Goal: Obtain resource: Obtain resource

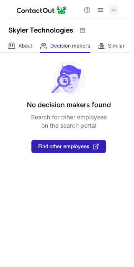
click at [113, 8] on span at bounding box center [113, 10] width 7 height 7
click at [115, 7] on span at bounding box center [113, 10] width 7 height 7
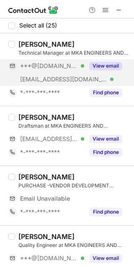
click at [75, 68] on div "***@[DOMAIN_NAME] Verified" at bounding box center [52, 66] width 64 height 8
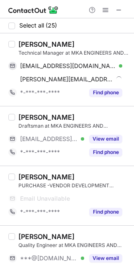
click at [25, 45] on div "Jeswin Emmanuel Ruban" at bounding box center [46, 44] width 56 height 8
copy div "Jeswin"
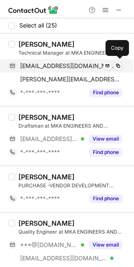
click at [55, 62] on span "wins1216@gmail.com" at bounding box center [68, 66] width 96 height 8
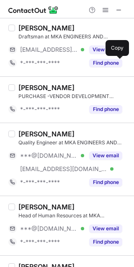
scroll to position [93, 0]
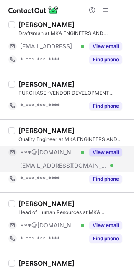
drag, startPoint x: 51, startPoint y: 154, endPoint x: 46, endPoint y: 147, distance: 8.1
click at [51, 154] on span "***@[DOMAIN_NAME]" at bounding box center [49, 153] width 58 height 8
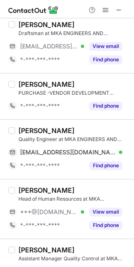
click at [38, 133] on div "Sambodhi Bhosale" at bounding box center [46, 130] width 56 height 8
copy div "Sambodhi"
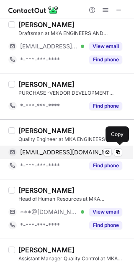
click at [74, 149] on span "bhosalesam78@gmail.com" at bounding box center [68, 153] width 96 height 8
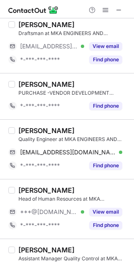
scroll to position [139, 0]
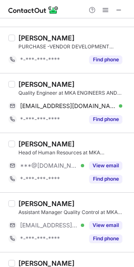
drag, startPoint x: 46, startPoint y: 164, endPoint x: 32, endPoint y: 149, distance: 21.2
click at [46, 164] on span "***@[DOMAIN_NAME]" at bounding box center [49, 166] width 58 height 8
click at [25, 140] on div "PRITEE RAJ" at bounding box center [46, 144] width 56 height 8
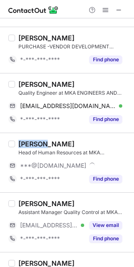
click at [25, 140] on div "PRITEE RAJ" at bounding box center [46, 144] width 56 height 8
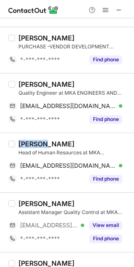
copy div "PRITEE"
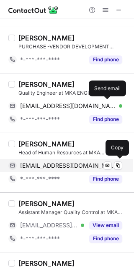
click at [54, 163] on span "pritiraj245@gmail.com" at bounding box center [68, 166] width 96 height 8
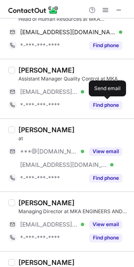
scroll to position [278, 0]
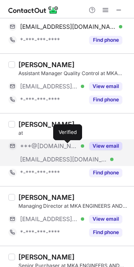
drag, startPoint x: 68, startPoint y: 146, endPoint x: 63, endPoint y: 146, distance: 5.1
click at [81, 146] on div at bounding box center [82, 145] width 3 height 3
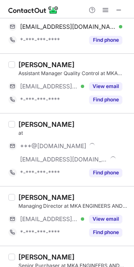
click at [29, 122] on div "VAIBHAV NEVAREKAR" at bounding box center [46, 124] width 56 height 8
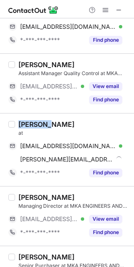
click at [29, 122] on div "VAIBHAV NEVAREKAR" at bounding box center [46, 124] width 56 height 8
copy div "VAIBHAV"
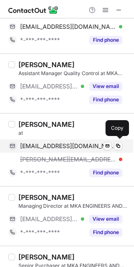
click at [84, 140] on div "vaibhavnevarekar4@gmail.com Verified Send email Copy" at bounding box center [64, 145] width 113 height 13
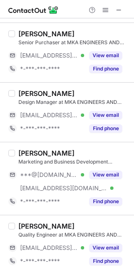
scroll to position [510, 0]
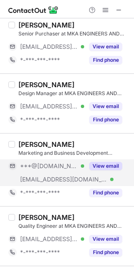
drag, startPoint x: 64, startPoint y: 174, endPoint x: 45, endPoint y: 166, distance: 20.1
click at [60, 173] on div "***@mkaengineersandexporters.in Verified" at bounding box center [46, 179] width 76 height 13
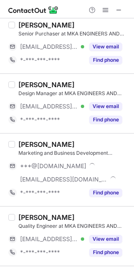
click at [30, 141] on div "Ayusha Surve" at bounding box center [46, 144] width 56 height 8
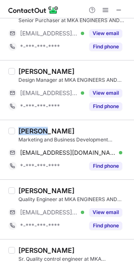
scroll to position [496, 0]
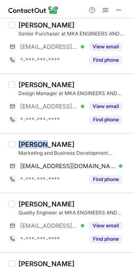
copy div "Ayusha"
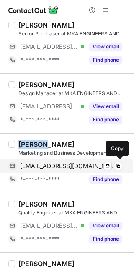
click at [55, 161] on div "ayushasurve@gmail.com Verified Send email Copy" at bounding box center [64, 165] width 113 height 13
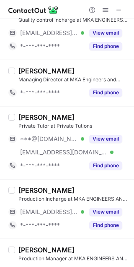
scroll to position [1006, 0]
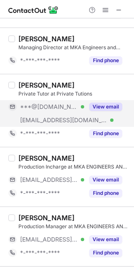
click at [58, 113] on div "***@[DOMAIN_NAME] Verified" at bounding box center [46, 106] width 76 height 13
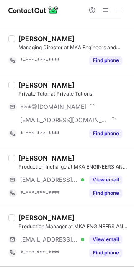
click at [36, 85] on div "Shivaji Shendarkar" at bounding box center [46, 85] width 56 height 8
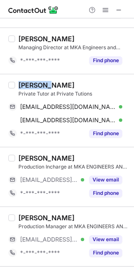
copy div "Shivaji"
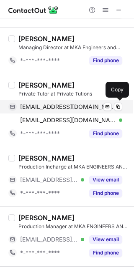
click at [69, 102] on div "shivajisoham@gmail.com Verified Send email Copy" at bounding box center [64, 106] width 113 height 13
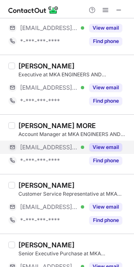
scroll to position [46, 0]
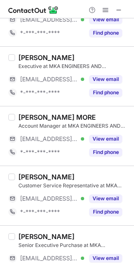
drag, startPoint x: 119, startPoint y: 11, endPoint x: 76, endPoint y: 11, distance: 43.4
click at [119, 11] on span at bounding box center [118, 10] width 7 height 7
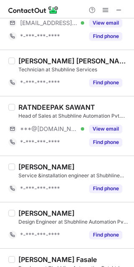
scroll to position [46, 0]
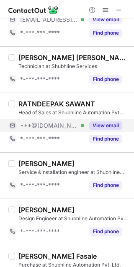
click at [63, 122] on span "***@gmail.com" at bounding box center [49, 126] width 58 height 8
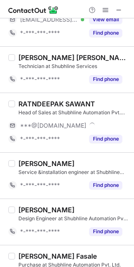
click at [39, 104] on div "RATNDEEPAK SAWANT" at bounding box center [56, 104] width 76 height 8
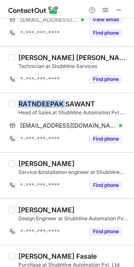
click at [39, 104] on div "RATNDEEPAK SAWANT" at bounding box center [56, 104] width 76 height 8
copy div "RATNDEEPAK"
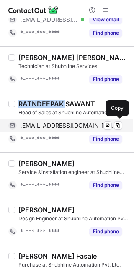
click at [71, 120] on div "sawantdeepak9@gmail.com Verified Send email Copy" at bounding box center [64, 125] width 113 height 13
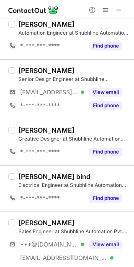
scroll to position [556, 0]
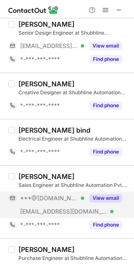
drag, startPoint x: 48, startPoint y: 199, endPoint x: 42, endPoint y: 195, distance: 7.3
click at [48, 198] on span "***@[DOMAIN_NAME]" at bounding box center [49, 198] width 58 height 8
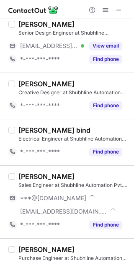
click at [29, 173] on div "Amol Shirsath" at bounding box center [46, 176] width 56 height 8
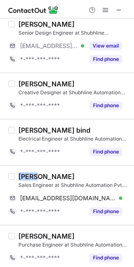
copy div "Amol"
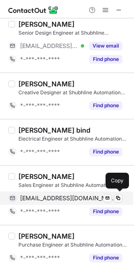
click at [45, 194] on span "amolshubhline@gmail.com" at bounding box center [68, 198] width 96 height 8
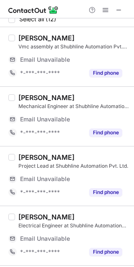
scroll to position [0, 0]
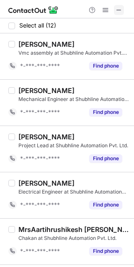
click at [120, 11] on span at bounding box center [118, 10] width 7 height 7
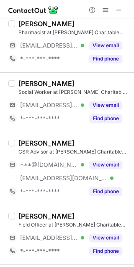
scroll to position [278, 0]
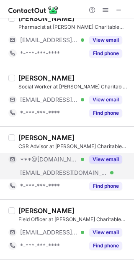
drag, startPoint x: 40, startPoint y: 166, endPoint x: 25, endPoint y: 153, distance: 20.1
click at [38, 166] on div "***@anchalindia.org Verified" at bounding box center [46, 172] width 76 height 13
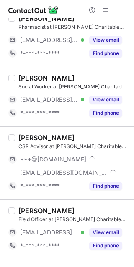
click at [20, 138] on div "Savvy Jain" at bounding box center [46, 138] width 56 height 8
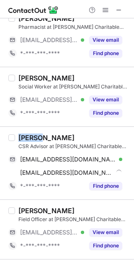
copy div "Savvy"
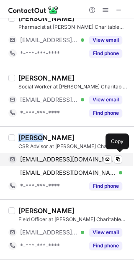
click at [71, 158] on span "savvyjain13@gmail.com" at bounding box center [68, 160] width 96 height 8
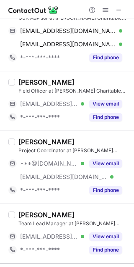
scroll to position [403, 0]
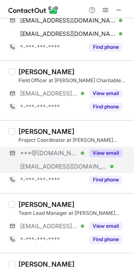
drag, startPoint x: 66, startPoint y: 160, endPoint x: 60, endPoint y: 158, distance: 5.3
click at [66, 160] on div "***@anchalindia.org Verified" at bounding box center [46, 166] width 76 height 13
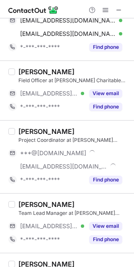
click at [38, 131] on div "SANJAY VERMA" at bounding box center [46, 131] width 56 height 8
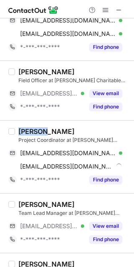
click at [38, 131] on div "SANJAY VERMA" at bounding box center [46, 131] width 56 height 8
copy div "SANJAY"
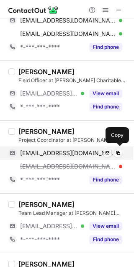
click at [86, 154] on span "sanjayverma123legal@gmail.com" at bounding box center [68, 153] width 96 height 8
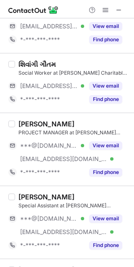
scroll to position [761, 0]
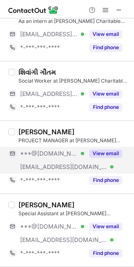
click at [59, 165] on span "***@anchalindia.org" at bounding box center [63, 167] width 87 height 8
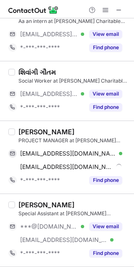
click at [35, 129] on div "Sanjay Verma" at bounding box center [46, 132] width 56 height 8
copy div "Sanjay"
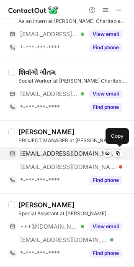
click at [72, 149] on div "sanjayverma123@gmail.com Verified Send email Copy" at bounding box center [64, 153] width 113 height 13
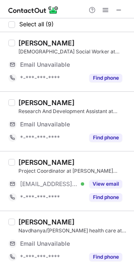
scroll to position [0, 0]
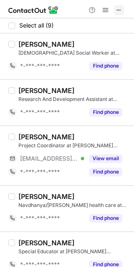
click at [116, 9] on span at bounding box center [118, 10] width 7 height 7
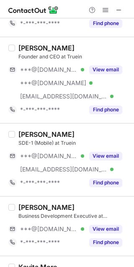
scroll to position [278, 0]
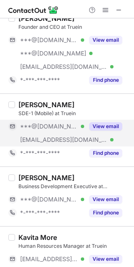
click at [48, 141] on span "***@truein.com" at bounding box center [63, 140] width 87 height 8
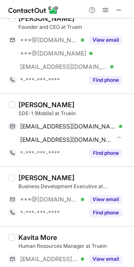
click at [29, 102] on div "Anant Raj" at bounding box center [46, 105] width 56 height 8
copy div "Anant"
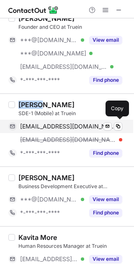
click at [82, 123] on span "anantaditya6@gmail.com" at bounding box center [68, 127] width 96 height 8
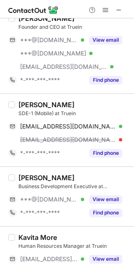
scroll to position [324, 0]
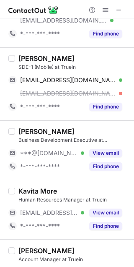
drag, startPoint x: 50, startPoint y: 152, endPoint x: 29, endPoint y: 130, distance: 30.7
click at [49, 152] on span "***@[DOMAIN_NAME]" at bounding box center [49, 153] width 58 height 8
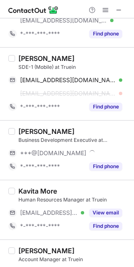
click at [29, 130] on div "Riya Pal" at bounding box center [46, 131] width 56 height 8
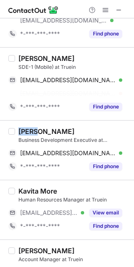
copy div "Riya"
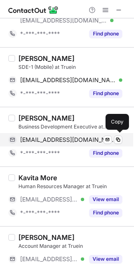
click at [70, 139] on span "riyajsr97@gmail.com" at bounding box center [68, 140] width 96 height 8
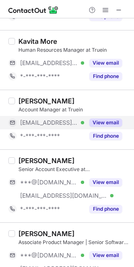
scroll to position [464, 0]
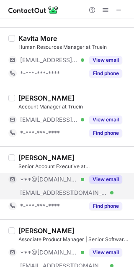
drag, startPoint x: 55, startPoint y: 181, endPoint x: 50, endPoint y: 179, distance: 4.4
click at [54, 181] on span "***@[DOMAIN_NAME]" at bounding box center [49, 180] width 58 height 8
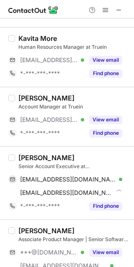
click at [23, 158] on div "Aby Antony" at bounding box center [46, 158] width 56 height 8
copy div "Aby"
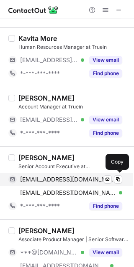
click at [62, 184] on div "theabyantony@gmail.com Verified Send email Copy" at bounding box center [64, 179] width 113 height 13
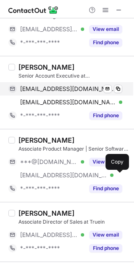
scroll to position [556, 0]
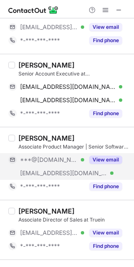
click at [65, 164] on div "***@[DOMAIN_NAME] Verified" at bounding box center [46, 159] width 76 height 13
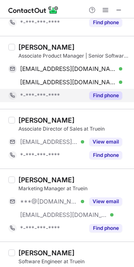
scroll to position [649, 0]
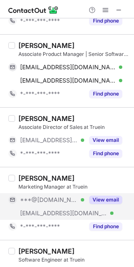
click at [63, 204] on div "***@[DOMAIN_NAME] Verified" at bounding box center [46, 199] width 76 height 13
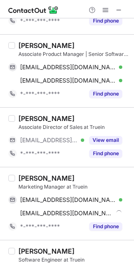
click at [29, 177] on div "Akash Gupta" at bounding box center [46, 178] width 56 height 8
copy div "Akash"
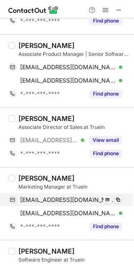
click at [97, 198] on div "akashguptax03@gmail.com Verified" at bounding box center [71, 200] width 102 height 8
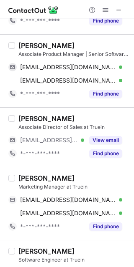
scroll to position [788, 0]
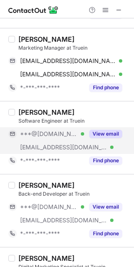
click at [41, 133] on span "***@[DOMAIN_NAME]" at bounding box center [49, 134] width 58 height 8
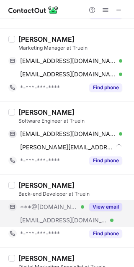
click at [36, 217] on span "***@truein.com" at bounding box center [63, 221] width 87 height 8
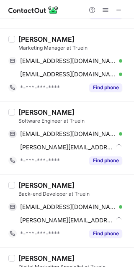
click at [25, 112] on div "Mayank Saxena" at bounding box center [46, 112] width 56 height 8
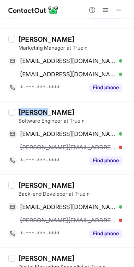
copy div "Mayank"
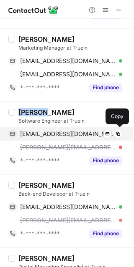
click at [97, 136] on span "saxenamayank0303@gmail.com" at bounding box center [68, 134] width 96 height 8
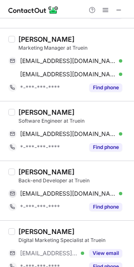
click at [37, 168] on div "Swapnil Sinha" at bounding box center [46, 172] width 56 height 8
click at [25, 171] on div "Swapnil Sinha" at bounding box center [46, 172] width 56 height 8
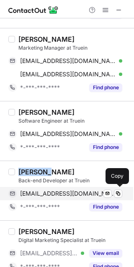
click at [46, 194] on span "swapnilsinha2103@gmail.com" at bounding box center [68, 194] width 96 height 8
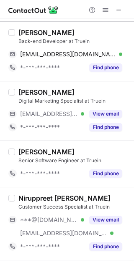
scroll to position [973, 0]
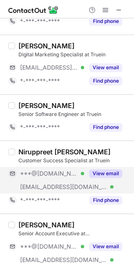
click at [61, 179] on div "***@gmail.com Verified" at bounding box center [46, 173] width 76 height 13
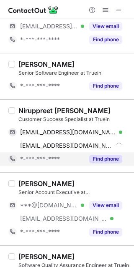
scroll to position [1020, 0]
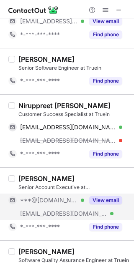
click at [55, 210] on span "***@truein.com" at bounding box center [63, 214] width 87 height 8
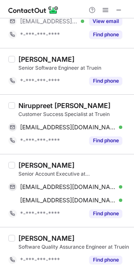
click at [29, 101] on div "Niruppreet Kour Customer Success Specialist at Truein niruppreetkour2225@gmail.…" at bounding box center [67, 124] width 134 height 60
copy div "Niruppreet"
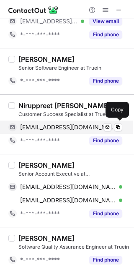
click at [78, 126] on span "niruppreetkour2225@gmail.com" at bounding box center [68, 127] width 96 height 8
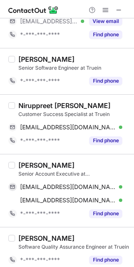
click at [29, 166] on div "Shubham Jain" at bounding box center [46, 165] width 56 height 8
copy div "Shubham"
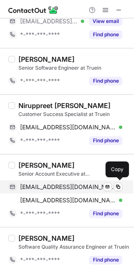
click at [44, 187] on span "sjshubh56@gmail.com" at bounding box center [68, 187] width 96 height 8
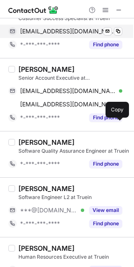
scroll to position [1205, 0]
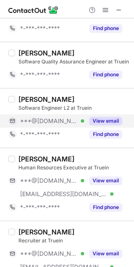
click at [78, 124] on div "***@yahoo.com Verified" at bounding box center [52, 121] width 64 height 8
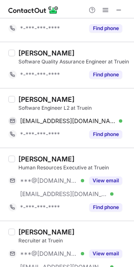
click at [26, 96] on div "Sumeet Singh" at bounding box center [46, 99] width 56 height 8
copy div "Sumeet"
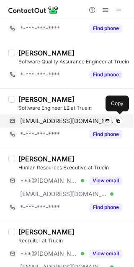
click at [76, 116] on div "me.sumeetsingh@yahoo.com Verified Send email Copy" at bounding box center [64, 120] width 113 height 13
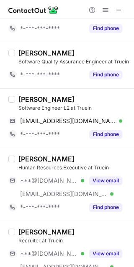
drag, startPoint x: 28, startPoint y: 191, endPoint x: 24, endPoint y: 171, distance: 19.6
click at [27, 190] on span "***@truein.com" at bounding box center [63, 194] width 87 height 8
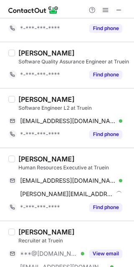
click at [23, 158] on div "Deepu Benoi" at bounding box center [46, 159] width 56 height 8
copy div "Deepu"
click at [59, 174] on div "Deepu Benoi Human Resources Executive at Truein deepubenoi07@gmail.com Verified…" at bounding box center [71, 184] width 113 height 59
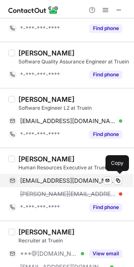
click at [62, 178] on span "deepubenoi07@gmail.com" at bounding box center [68, 181] width 96 height 8
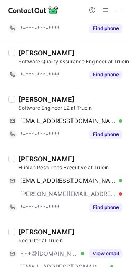
scroll to position [1252, 0]
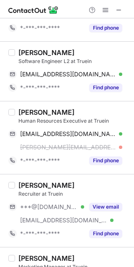
drag, startPoint x: 49, startPoint y: 204, endPoint x: 42, endPoint y: 196, distance: 10.6
click at [49, 204] on span "***@gmail.com" at bounding box center [49, 207] width 58 height 8
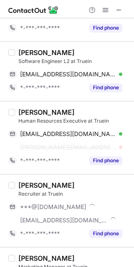
click at [35, 188] on div "Avani Thakkar" at bounding box center [46, 185] width 56 height 8
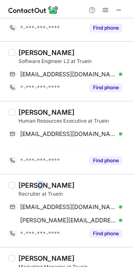
click at [35, 188] on div "Avani Thakkar Recruiter at Truein avanithakkar2024@gmail.com Verified Send emai…" at bounding box center [71, 210] width 113 height 59
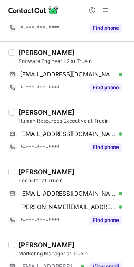
click at [26, 173] on div "Avani Thakkar" at bounding box center [46, 172] width 56 height 8
copy div "Avani"
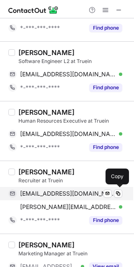
click at [55, 196] on span "avanithakkar2024@gmail.com" at bounding box center [68, 194] width 96 height 8
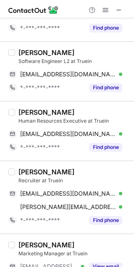
scroll to position [1352, 0]
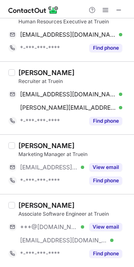
drag, startPoint x: 50, startPoint y: 232, endPoint x: 30, endPoint y: 209, distance: 30.1
click at [48, 230] on div "***@gmail.com Verified" at bounding box center [46, 226] width 76 height 13
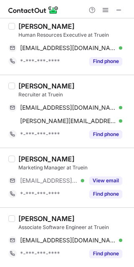
click at [22, 196] on span "*-***-***-****" at bounding box center [40, 194] width 40 height 8
click at [18, 214] on div "Om Khode" at bounding box center [46, 218] width 56 height 8
click at [19, 214] on div "Om Khode" at bounding box center [46, 218] width 56 height 8
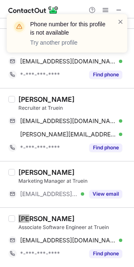
scroll to position [1325, 0]
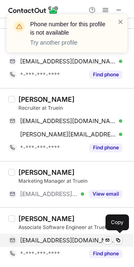
click at [74, 239] on span "omkhode2003@gmail.com" at bounding box center [68, 241] width 96 height 8
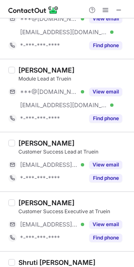
scroll to position [756, 0]
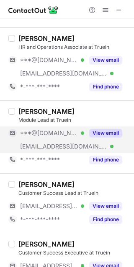
click at [46, 141] on div "***@truein.com Verified" at bounding box center [46, 146] width 76 height 13
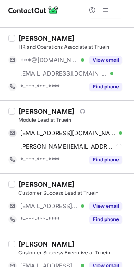
click at [33, 108] on div "Pradip Vaghasiya" at bounding box center [46, 111] width 56 height 8
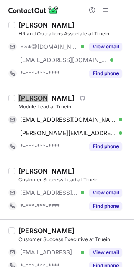
scroll to position [742, 0]
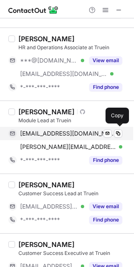
click at [51, 133] on span "pradipvaghasiya09@gmail.com" at bounding box center [68, 134] width 96 height 8
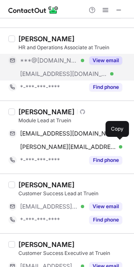
click at [30, 58] on span "***@gmail.com" at bounding box center [49, 61] width 58 height 8
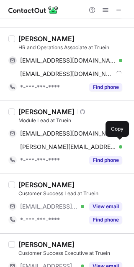
click at [23, 35] on div "Malhar Deshmukh" at bounding box center [46, 39] width 56 height 8
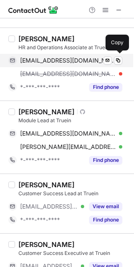
click at [71, 55] on div "malhar018@gmail.com Verified Send email Copy" at bounding box center [64, 60] width 113 height 13
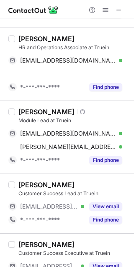
scroll to position [649, 0]
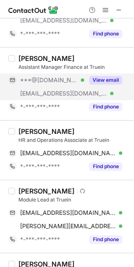
click at [82, 92] on div "***@truein.com Verified" at bounding box center [52, 94] width 64 height 8
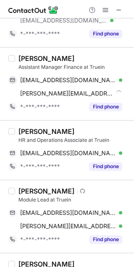
click at [32, 58] on div "Pratiksha Jangam" at bounding box center [46, 58] width 56 height 8
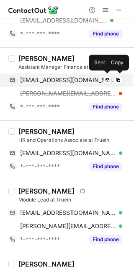
click at [81, 82] on div "pratzj97@gmail.com Verified" at bounding box center [71, 80] width 102 height 8
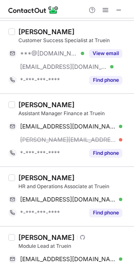
scroll to position [510, 0]
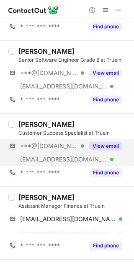
click at [53, 141] on div "***@[DOMAIN_NAME] Verified" at bounding box center [46, 145] width 76 height 13
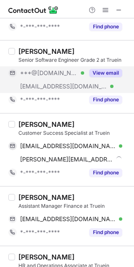
click at [51, 68] on div "***@[DOMAIN_NAME] Verified" at bounding box center [46, 72] width 76 height 13
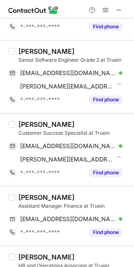
click at [34, 119] on div "Anusree Neogi Customer Success Specialist at Truein anuneogi2000@gmail.com Veri…" at bounding box center [67, 149] width 134 height 73
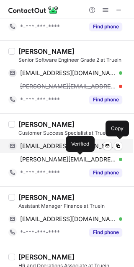
click at [58, 149] on span "anuneogi2000@gmail.com" at bounding box center [68, 146] width 96 height 8
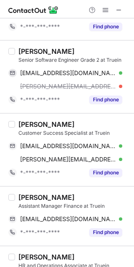
click at [36, 52] on div "Omkar Manal" at bounding box center [46, 51] width 56 height 8
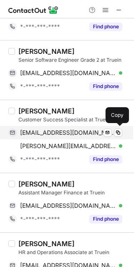
click at [51, 136] on span "anuneogi2000@gmail.com" at bounding box center [68, 133] width 96 height 8
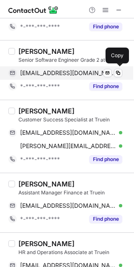
click at [78, 74] on span "omkarmanal165@gmail.com" at bounding box center [68, 73] width 96 height 8
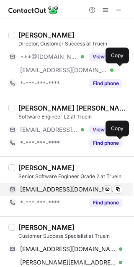
scroll to position [371, 0]
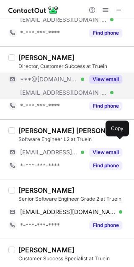
click at [51, 83] on div "***@gmail.com Verified" at bounding box center [46, 79] width 76 height 13
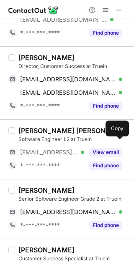
click at [28, 56] on div "Ankit Lodha" at bounding box center [46, 57] width 56 height 8
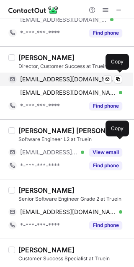
click at [45, 76] on span "ankitbits@gmail.com" at bounding box center [68, 80] width 96 height 8
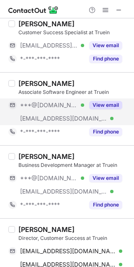
scroll to position [186, 0]
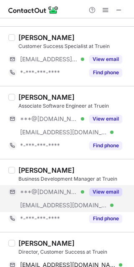
click at [65, 192] on div "***@gmail.com Verified" at bounding box center [52, 192] width 64 height 8
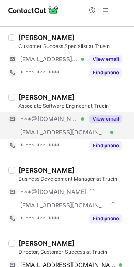
click at [64, 119] on div "***@gmail.com Verified" at bounding box center [52, 119] width 64 height 8
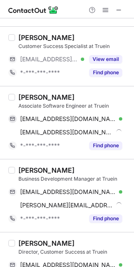
click at [25, 168] on div "Riddhi Sharma" at bounding box center [46, 170] width 56 height 8
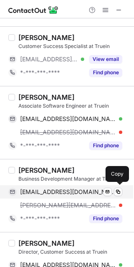
click at [96, 192] on span "riddhisharma047@gmail.com" at bounding box center [68, 192] width 96 height 8
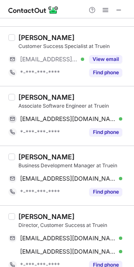
click at [23, 93] on div "AKASH BAHADUR SINGH" at bounding box center [46, 97] width 56 height 8
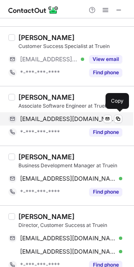
click at [78, 116] on span "akashbahadursingh5@gmail.com" at bounding box center [68, 119] width 96 height 8
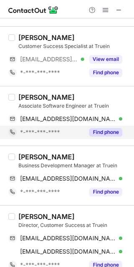
scroll to position [93, 0]
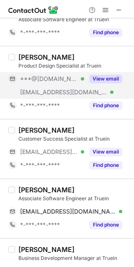
click at [64, 86] on div "***@truein.com Verified" at bounding box center [46, 92] width 76 height 13
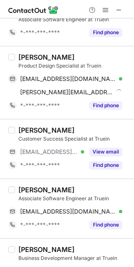
click at [27, 54] on div "Jatin Bhatodara" at bounding box center [46, 57] width 56 height 8
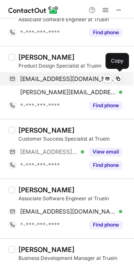
click at [44, 80] on span "jatinbhatodara@gmail.com" at bounding box center [68, 79] width 96 height 8
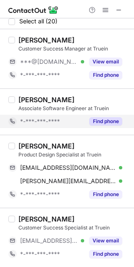
scroll to position [0, 0]
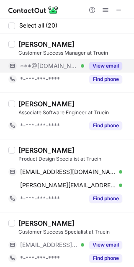
click at [31, 66] on span "***@gmail.com" at bounding box center [49, 66] width 58 height 8
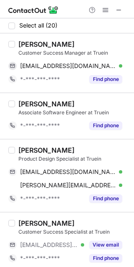
click at [26, 38] on div "Vipul Kaushik Customer Success Manager at Truein vipulkaushik18vk@gmail.com Ver…" at bounding box center [67, 62] width 134 height 59
drag, startPoint x: 61, startPoint y: 59, endPoint x: 115, endPoint y: 90, distance: 61.8
click at [61, 59] on div "vipulkaushik18vk@gmail.com Verified Send email Copy" at bounding box center [64, 65] width 113 height 13
click at [119, 9] on span at bounding box center [118, 10] width 7 height 7
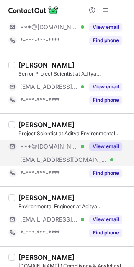
scroll to position [46, 0]
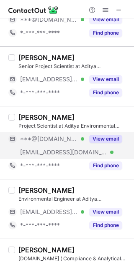
click at [54, 146] on div "[EMAIL_ADDRESS][DOMAIN_NAME] Verified" at bounding box center [46, 152] width 76 height 13
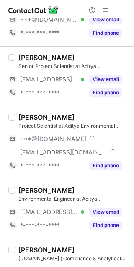
click at [27, 116] on div "[PERSON_NAME]" at bounding box center [46, 117] width 56 height 8
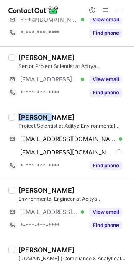
click at [27, 116] on div "[PERSON_NAME]" at bounding box center [46, 117] width 56 height 8
copy div "Ashwini"
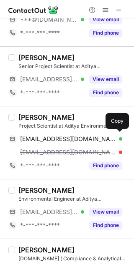
click at [58, 134] on div "[EMAIL_ADDRESS][DOMAIN_NAME] Verified Send email Copy" at bounding box center [64, 138] width 113 height 13
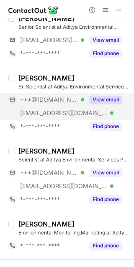
scroll to position [311, 0]
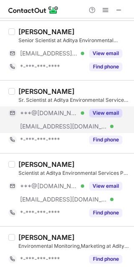
click at [58, 120] on div "[EMAIL_ADDRESS][DOMAIN_NAME] Verified" at bounding box center [46, 126] width 76 height 13
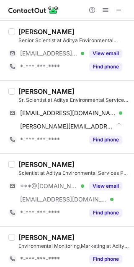
click at [29, 91] on div "[PERSON_NAME]" at bounding box center [46, 91] width 56 height 8
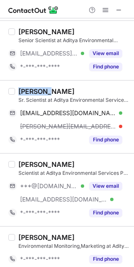
copy div "Swapnil"
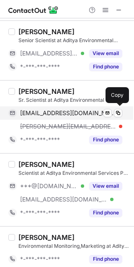
drag, startPoint x: 78, startPoint y: 112, endPoint x: 82, endPoint y: 109, distance: 5.2
click at [78, 112] on span "swapnilubale06@gmail.com" at bounding box center [68, 113] width 96 height 8
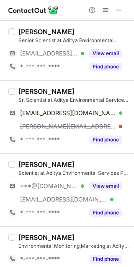
drag, startPoint x: 57, startPoint y: 186, endPoint x: 41, endPoint y: 174, distance: 19.6
click at [55, 186] on span "***@yahoo.com" at bounding box center [49, 186] width 58 height 8
click at [33, 164] on div "Dhan Bahadur Thapa" at bounding box center [46, 164] width 56 height 8
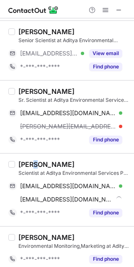
click at [33, 164] on div "Dhan Bahadur Thapa" at bounding box center [46, 164] width 56 height 8
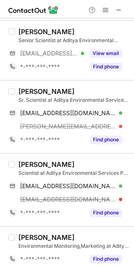
click at [30, 162] on div "Dhan Bahadur Thapa" at bounding box center [46, 164] width 56 height 8
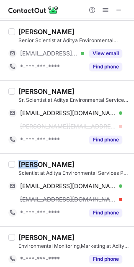
copy div "Dhan"
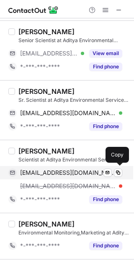
click at [94, 166] on div "danbahadur_thapar@yahoo.com Verified Send email Copy" at bounding box center [64, 172] width 113 height 13
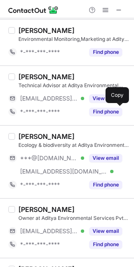
scroll to position [496, 0]
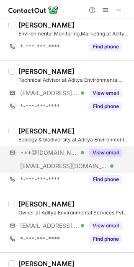
drag, startPoint x: 44, startPoint y: 168, endPoint x: 31, endPoint y: 154, distance: 18.3
click at [42, 168] on span "***@aespl.co.in" at bounding box center [63, 166] width 87 height 8
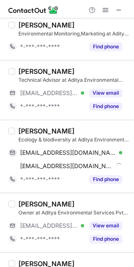
click at [29, 131] on div "Radhika Powar" at bounding box center [46, 131] width 56 height 8
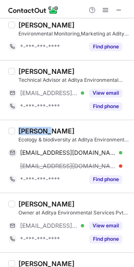
copy div "Radhika"
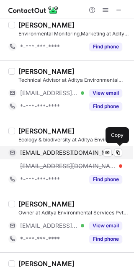
drag, startPoint x: 53, startPoint y: 156, endPoint x: 66, endPoint y: 151, distance: 14.3
click span "radhikapowar@gmail.com"
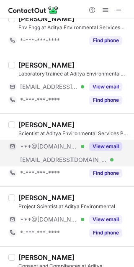
scroll to position [715, 0]
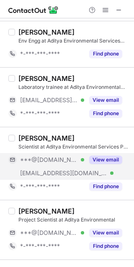
drag, startPoint x: 50, startPoint y: 164, endPoint x: 40, endPoint y: 155, distance: 13.0
click div "***@gmail.com Verified"
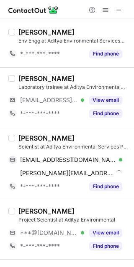
click div "Chandresh Naik"
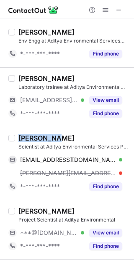
copy div "Chandresh"
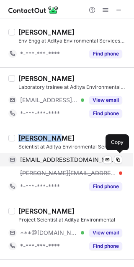
click span "chandnaik53@gmail.com"
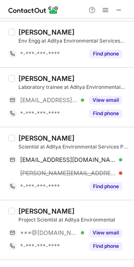
scroll to position [807, 0]
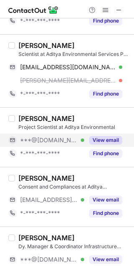
click span "***@gmail.com"
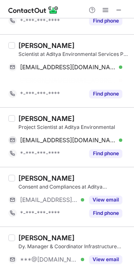
click div "Asmita Hande Project Scientist at Aditya Environmental"
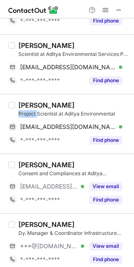
click div "Project Scientist at Aditya Environmental"
copy div "Project"
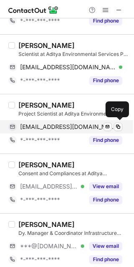
drag, startPoint x: 84, startPoint y: 126, endPoint x: 88, endPoint y: 129, distance: 4.7
click span "handeasmita@gmail.com"
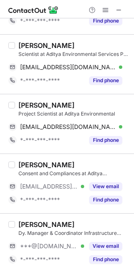
click div "Asmita Hande"
copy div "Asmita"
click div "Asmita Hande"
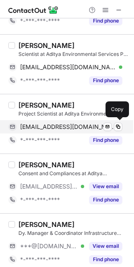
click span "handeasmita@gmail.com"
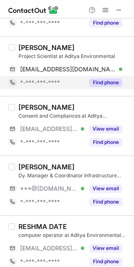
scroll to position [900, 0]
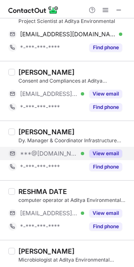
click div "***@gmail.com Verified"
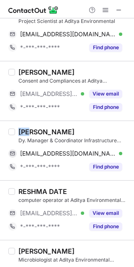
drag, startPoint x: 30, startPoint y: 130, endPoint x: 18, endPoint y: 129, distance: 12.5
click div "N K Shendye"
copy div "N K"
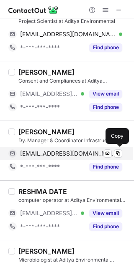
click span "nkshendye@gmail.com"
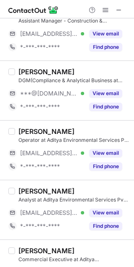
scroll to position [483, 0]
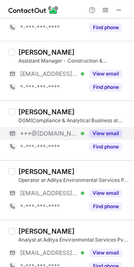
click div "***@yahoo.com Verified"
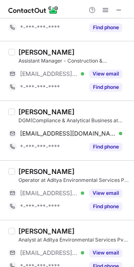
click div "Mohan Patil"
copy div "Mohan"
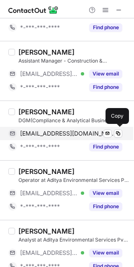
click div "patilmohan07@yahoo.com Verified Send email Copy"
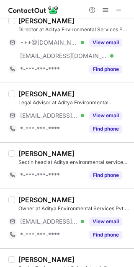
scroll to position [145, 0]
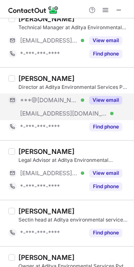
click div "***@yahoo.com Verified"
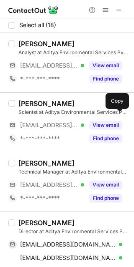
scroll to position [0, 0]
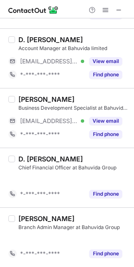
scroll to position [634, 0]
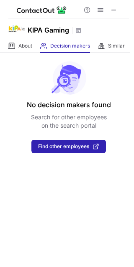
drag, startPoint x: 111, startPoint y: 9, endPoint x: 68, endPoint y: 8, distance: 43.8
click at [111, 9] on span at bounding box center [113, 10] width 7 height 7
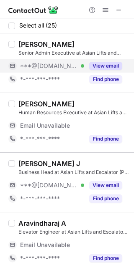
click at [54, 62] on span "***@[DOMAIN_NAME]" at bounding box center [49, 66] width 58 height 8
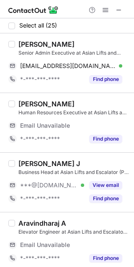
click at [40, 44] on div "[PERSON_NAME]" at bounding box center [46, 44] width 56 height 8
click at [40, 44] on div "Parvathi Bahadur" at bounding box center [46, 44] width 56 height 8
copy div "Parvathi"
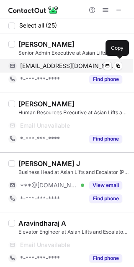
click at [69, 61] on div "parvathibahadur@gmail.com Verified Send email Copy" at bounding box center [64, 65] width 113 height 13
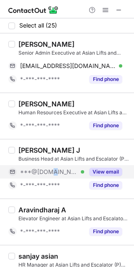
drag, startPoint x: 49, startPoint y: 167, endPoint x: 36, endPoint y: 157, distance: 16.0
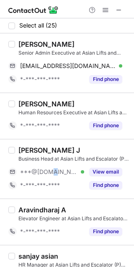
click at [48, 167] on div "***@gmail.com Verified" at bounding box center [46, 171] width 76 height 13
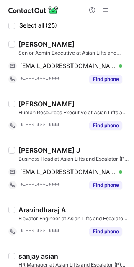
click at [29, 146] on div "Pravin Vishall J" at bounding box center [48, 150] width 61 height 8
copy div "Pravin"
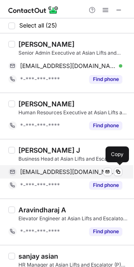
click at [65, 166] on div "pravinvishall1993@gmail.com Verified Send email Copy" at bounding box center [64, 171] width 113 height 13
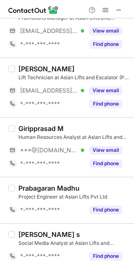
scroll to position [741, 0]
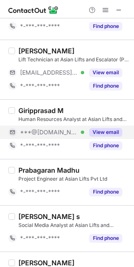
drag, startPoint x: 42, startPoint y: 136, endPoint x: 38, endPoint y: 125, distance: 11.6
click at [41, 134] on span "***@gmail.com" at bounding box center [49, 133] width 58 height 8
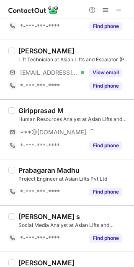
click at [34, 109] on div "Giripprasad M" at bounding box center [40, 110] width 45 height 8
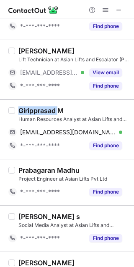
click at [34, 109] on div "Giripprasad M" at bounding box center [40, 110] width 45 height 8
copy div "Giripprasad"
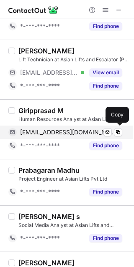
click at [68, 128] on div "giripprasad2001@gmail.com Verified Send email Copy" at bounding box center [64, 132] width 113 height 13
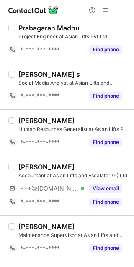
scroll to position [927, 0]
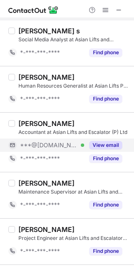
click at [43, 141] on span "***@gmail.com" at bounding box center [49, 145] width 58 height 8
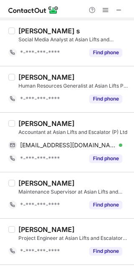
click at [34, 124] on div "Josita Roopa" at bounding box center [46, 123] width 56 height 8
copy div "Josita"
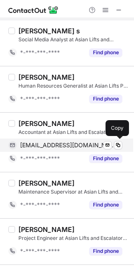
click at [78, 141] on div "jositaroopa@gmail.com Verified Send email Copy" at bounding box center [64, 145] width 113 height 13
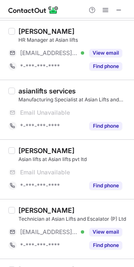
scroll to position [0, 0]
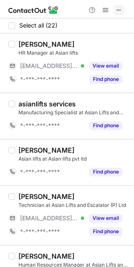
click at [121, 9] on span at bounding box center [118, 10] width 7 height 7
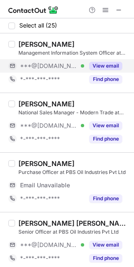
click at [43, 66] on span "***@gmail.com" at bounding box center [49, 66] width 58 height 8
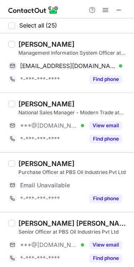
click at [25, 41] on div "Manish Katendra" at bounding box center [46, 44] width 56 height 8
copy div "Manish"
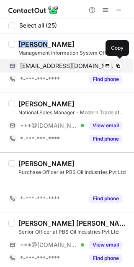
drag, startPoint x: 56, startPoint y: 67, endPoint x: 78, endPoint y: 61, distance: 22.0
click at [56, 67] on span "mkatendra@gmail.com" at bounding box center [68, 66] width 96 height 8
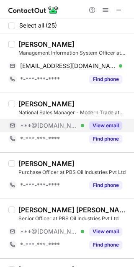
click at [48, 122] on span "***@gmail.com" at bounding box center [49, 126] width 58 height 8
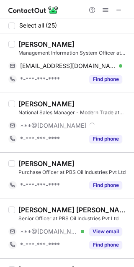
click at [35, 100] on div "Amitkumar Shanishwara" at bounding box center [46, 104] width 56 height 8
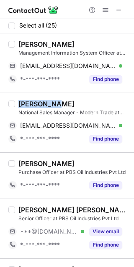
click at [35, 100] on div "Amitkumar Shanishwara" at bounding box center [46, 104] width 56 height 8
copy div "Amitkumar"
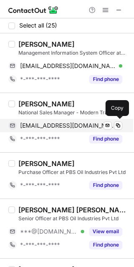
click at [62, 130] on div "amitshanishwara@gmail.com Verified Send email Copy" at bounding box center [64, 125] width 113 height 13
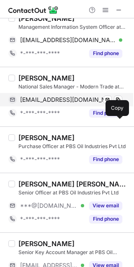
scroll to position [46, 0]
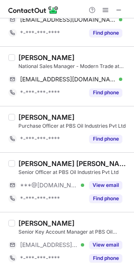
drag, startPoint x: 58, startPoint y: 181, endPoint x: 50, endPoint y: 175, distance: 9.6
click at [58, 181] on div "***@gmail.com Verified" at bounding box center [46, 185] width 76 height 13
click at [35, 159] on div "Nilesh jiledar singh Manish" at bounding box center [73, 163] width 110 height 8
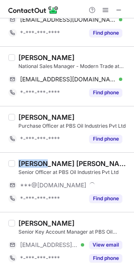
click at [35, 159] on div "Nilesh jiledar singh Manish" at bounding box center [73, 163] width 110 height 8
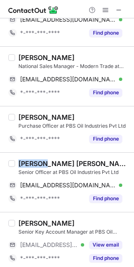
copy div "Nilesh"
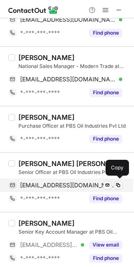
click at [52, 188] on span "singhniesh41@gmail.com" at bounding box center [68, 185] width 96 height 8
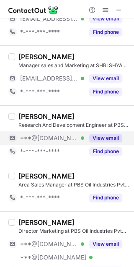
scroll to position [278, 0]
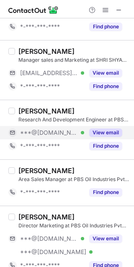
click at [63, 129] on div "***@gmail.com Verified" at bounding box center [52, 133] width 64 height 8
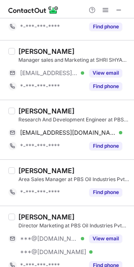
click at [25, 114] on div "Pradhunay Salwe" at bounding box center [46, 111] width 56 height 8
click at [25, 113] on div "Pradhunay Salwe" at bounding box center [46, 111] width 56 height 8
copy div "Pradhunay"
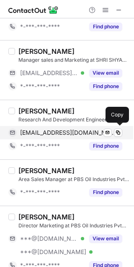
click at [69, 134] on span "pradhunaysalwe1979@gmail.com" at bounding box center [68, 133] width 96 height 8
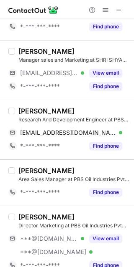
click at [40, 109] on div "Pradhunay Salwe" at bounding box center [46, 111] width 56 height 8
copy div "Pradhunay"
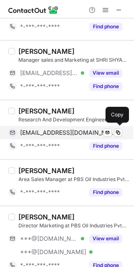
click at [31, 132] on span "pradhunaysalwe1979@gmail.com" at bounding box center [68, 133] width 96 height 8
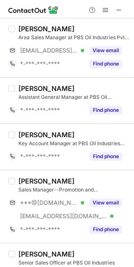
scroll to position [602, 0]
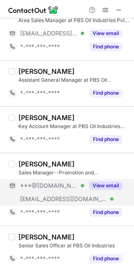
click at [65, 199] on div "***@pbsoil.com Verified" at bounding box center [52, 199] width 64 height 8
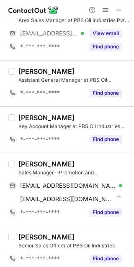
click at [24, 166] on div "Mamta Sahu" at bounding box center [46, 164] width 56 height 8
copy div "Mamta"
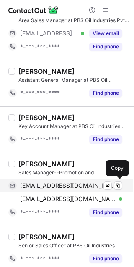
click at [77, 188] on span "mamtasahu1104@gmail.com" at bounding box center [68, 186] width 96 height 8
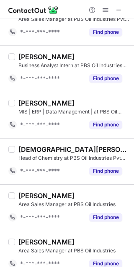
scroll to position [1071, 0]
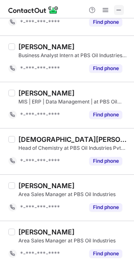
click at [115, 13] on span at bounding box center [118, 10] width 7 height 7
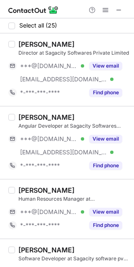
drag, startPoint x: 62, startPoint y: 140, endPoint x: 44, endPoint y: 129, distance: 21.2
click at [58, 139] on span "***@gmail.com" at bounding box center [49, 139] width 58 height 8
click at [33, 113] on div "Vishwajeet Jamdade" at bounding box center [46, 117] width 56 height 8
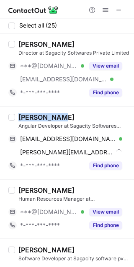
click at [33, 113] on div "Vishwajeet Jamdade" at bounding box center [46, 117] width 56 height 8
copy div "Vishwajeet"
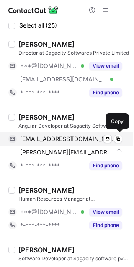
click at [72, 139] on span "vishwajeetjamdade@gmail.com" at bounding box center [68, 139] width 96 height 8
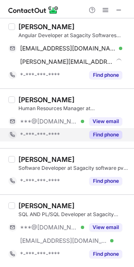
scroll to position [93, 0]
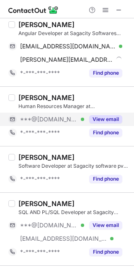
click at [53, 119] on span "***@gmail.com" at bounding box center [49, 120] width 58 height 8
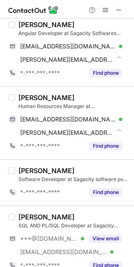
click at [27, 95] on div "Madhura Bhagat" at bounding box center [46, 97] width 56 height 8
copy div "Madhura"
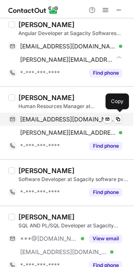
click at [93, 119] on div "mbhagat2307@gmail.com Verified" at bounding box center [71, 120] width 102 height 8
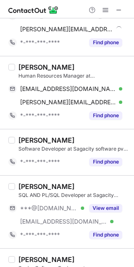
scroll to position [139, 0]
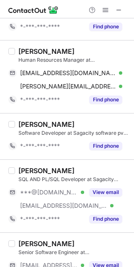
drag, startPoint x: 29, startPoint y: 191, endPoint x: 18, endPoint y: 171, distance: 22.6
click at [27, 189] on span "***@gmail.com" at bounding box center [49, 193] width 58 height 8
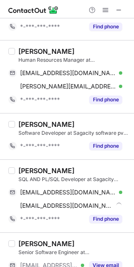
click at [26, 166] on div "Anurag Bhagat SQL AND PL/SQL Developer at Sagacity Softwares Private Limited an…" at bounding box center [67, 195] width 134 height 73
copy div "Anurag"
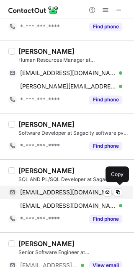
click at [58, 191] on span "anuragbhagat290@gmail.com" at bounding box center [68, 193] width 96 height 8
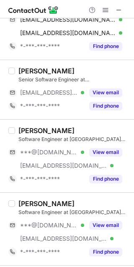
scroll to position [324, 0]
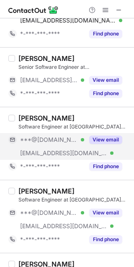
click at [60, 152] on span "***@sagacitysoftware.co.in" at bounding box center [63, 153] width 87 height 8
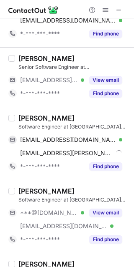
click at [41, 117] on div "SAURABH GINNARE" at bounding box center [46, 118] width 56 height 8
copy div "SAURABH"
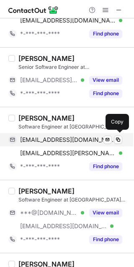
click at [82, 139] on span "ginnaresourabh@gmail.com" at bounding box center [68, 140] width 96 height 8
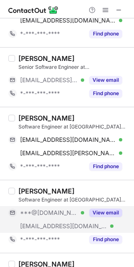
drag, startPoint x: 53, startPoint y: 212, endPoint x: 46, endPoint y: 205, distance: 9.8
click at [52, 211] on span "***@gmail.com" at bounding box center [49, 213] width 58 height 8
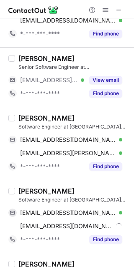
click at [37, 191] on div "Ganesh Gorde" at bounding box center [46, 191] width 56 height 8
copy div "Ganesh"
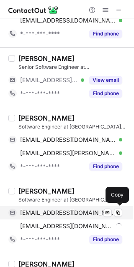
click at [71, 207] on div "gordeganesh55@gmail.com Verified Send email Copy" at bounding box center [64, 212] width 113 height 13
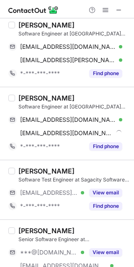
scroll to position [510, 0]
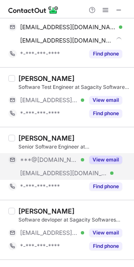
click at [59, 161] on span "***@gmail.com" at bounding box center [49, 160] width 58 height 8
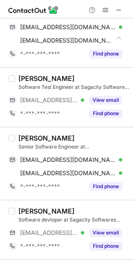
click at [38, 136] on div "Santosh Shinde" at bounding box center [46, 138] width 56 height 8
copy div "Santosh"
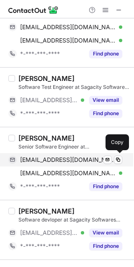
click at [50, 159] on span "santoshshindemca15@gmail.com" at bounding box center [68, 160] width 96 height 8
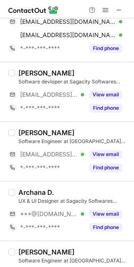
scroll to position [649, 0]
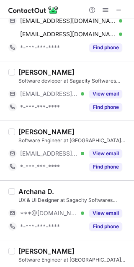
drag, startPoint x: 48, startPoint y: 216, endPoint x: 38, endPoint y: 197, distance: 21.1
click at [46, 214] on span "***@gmail.com" at bounding box center [49, 213] width 58 height 8
click at [35, 189] on div "Archana D." at bounding box center [35, 191] width 35 height 8
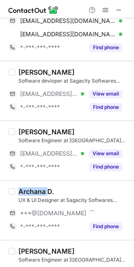
click at [35, 189] on div "Archana D." at bounding box center [35, 191] width 35 height 8
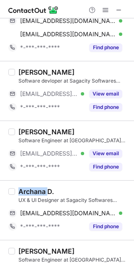
copy div "Archana"
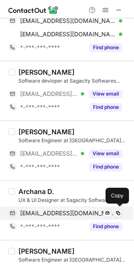
click at [66, 213] on span "archanadange13@gmail.com" at bounding box center [68, 213] width 96 height 8
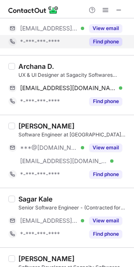
scroll to position [788, 0]
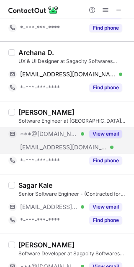
click at [59, 133] on span "***@gmail.com" at bounding box center [49, 134] width 58 height 8
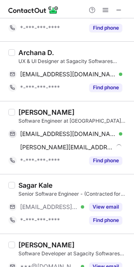
click at [35, 112] on div "Priyanshu Sharma" at bounding box center [46, 112] width 56 height 8
copy div "Priyanshu"
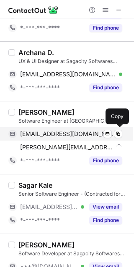
click at [55, 129] on div "pr3yanshu@gmail.com Verified Send email Copy" at bounding box center [64, 133] width 113 height 13
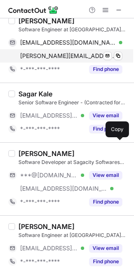
scroll to position [881, 0]
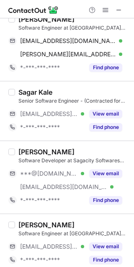
drag, startPoint x: 51, startPoint y: 176, endPoint x: 41, endPoint y: 165, distance: 15.1
click at [48, 174] on span "***@gmail.com" at bounding box center [49, 174] width 58 height 8
click at [28, 150] on div "Vaibhav KUMAR" at bounding box center [46, 152] width 56 height 8
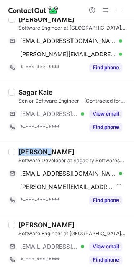
click at [28, 150] on div "Vaibhav KUMAR" at bounding box center [46, 152] width 56 height 8
copy div "Vaibhav"
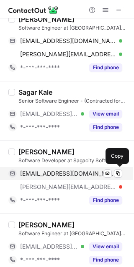
click at [92, 172] on span "vkumar050901@gmail.com" at bounding box center [68, 174] width 96 height 8
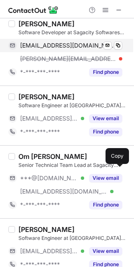
scroll to position [1020, 0]
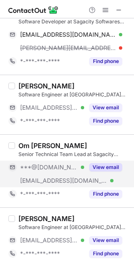
drag, startPoint x: 63, startPoint y: 175, endPoint x: 55, endPoint y: 170, distance: 10.0
click at [63, 175] on div "***@sagacitysoftware.co.in Verified" at bounding box center [46, 180] width 76 height 13
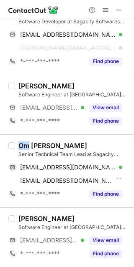
drag, startPoint x: 30, startPoint y: 143, endPoint x: 17, endPoint y: 139, distance: 14.1
click at [17, 139] on div "Om Prakash Kumar Senior Technical Team Lead at Sagacity Softwares Private Limit…" at bounding box center [67, 170] width 134 height 73
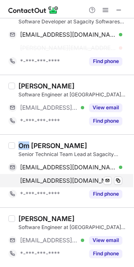
copy div "Om"
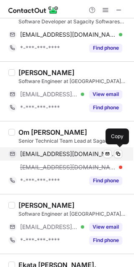
click at [37, 149] on div "mrompkr@gmail.com Verified Send email Copy" at bounding box center [64, 153] width 113 height 13
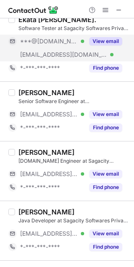
scroll to position [1205, 0]
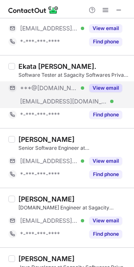
drag, startPoint x: 59, startPoint y: 97, endPoint x: 44, endPoint y: 86, distance: 18.5
click at [59, 97] on div "***@sagacitysoftware.co.in Verified" at bounding box center [46, 101] width 76 height 13
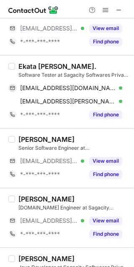
click at [33, 69] on div "Ekata Diwakar Fegade." at bounding box center [57, 66] width 78 height 8
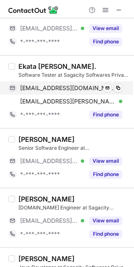
drag, startPoint x: 81, startPoint y: 82, endPoint x: 86, endPoint y: 86, distance: 6.3
click at [81, 82] on div "ekatafegade1@gmail.com Verified Send email Copy" at bounding box center [64, 87] width 113 height 13
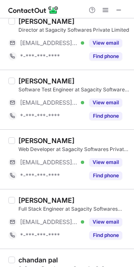
scroll to position [0, 0]
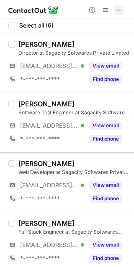
click at [121, 8] on span at bounding box center [118, 10] width 7 height 7
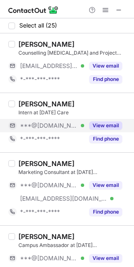
click at [50, 128] on span "***@[DOMAIN_NAME]" at bounding box center [49, 126] width 58 height 8
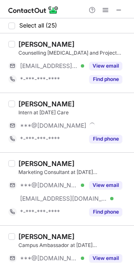
click at [38, 105] on div "[PERSON_NAME]" at bounding box center [46, 104] width 56 height 8
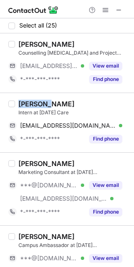
click at [38, 105] on div "[PERSON_NAME]" at bounding box center [46, 104] width 56 height 8
copy div "[PERSON_NAME]"
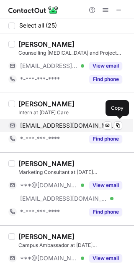
click at [51, 125] on span "mairsamarth@gmail.com" at bounding box center [68, 126] width 96 height 8
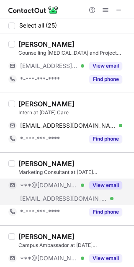
click at [29, 187] on span "***@gmail.com" at bounding box center [49, 185] width 58 height 8
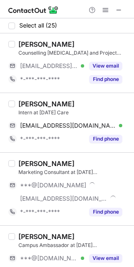
click at [23, 161] on div "Dhruv Gupta" at bounding box center [46, 163] width 56 height 8
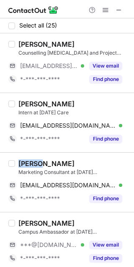
click at [23, 161] on div "Dhruv Gupta" at bounding box center [46, 163] width 56 height 8
copy div "Dhruv"
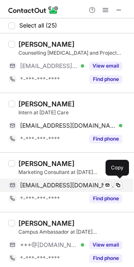
click at [66, 185] on span "ppcdhruv@gmail.com" at bounding box center [68, 185] width 96 height 8
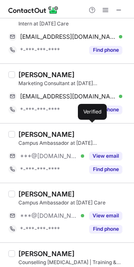
scroll to position [93, 0]
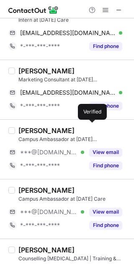
drag, startPoint x: 38, startPoint y: 155, endPoint x: 32, endPoint y: 144, distance: 12.5
click at [38, 153] on span "***@gmail.com" at bounding box center [49, 153] width 58 height 8
click at [28, 131] on div "Shubhangi Sharma" at bounding box center [46, 130] width 56 height 8
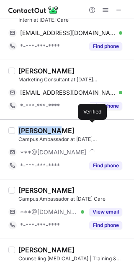
click at [28, 131] on div "Shubhangi Sharma" at bounding box center [46, 130] width 56 height 8
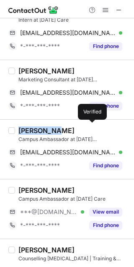
copy div "Shubhangi"
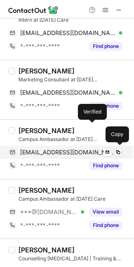
click at [64, 149] on span "sharmashubhangi255@gmail.com" at bounding box center [68, 153] width 96 height 8
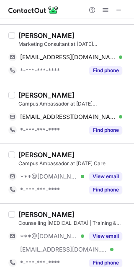
scroll to position [139, 0]
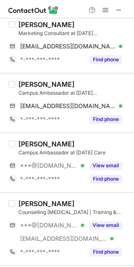
drag, startPoint x: 62, startPoint y: 166, endPoint x: 34, endPoint y: 146, distance: 35.0
click at [61, 166] on span "***@gmail.com" at bounding box center [49, 166] width 58 height 8
click at [25, 140] on div "Abhilasha Rawat" at bounding box center [46, 144] width 56 height 8
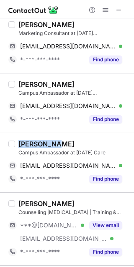
click at [25, 140] on div "Abhilasha Rawat" at bounding box center [46, 144] width 56 height 8
copy div "Abhilasha"
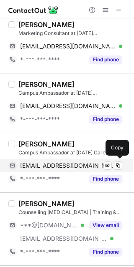
click at [67, 166] on span "rawatabhilasha2626@gmail.com" at bounding box center [68, 166] width 96 height 8
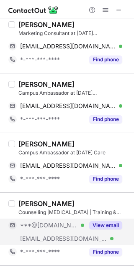
drag, startPoint x: 38, startPoint y: 233, endPoint x: 36, endPoint y: 229, distance: 4.5
click at [38, 233] on div "***@karmacare.in Verified" at bounding box center [46, 238] width 76 height 13
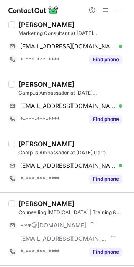
click at [27, 204] on div "Akhil Nair" at bounding box center [46, 203] width 56 height 8
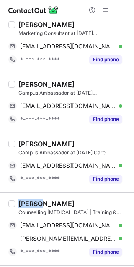
click at [27, 204] on div "Akhil Nair" at bounding box center [46, 203] width 56 height 8
copy div "Akhil"
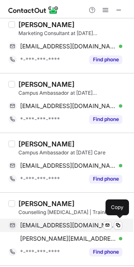
click at [67, 223] on span "akhil2000nair@gmail.com" at bounding box center [68, 226] width 96 height 8
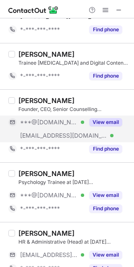
scroll to position [370, 0]
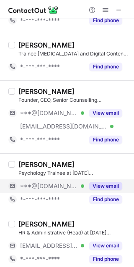
click at [60, 183] on span "***@gmail.com" at bounding box center [49, 186] width 58 height 8
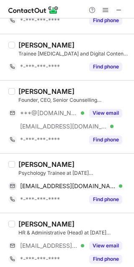
click at [33, 159] on div "Sanaya Nayak Psychology Trainee at Karma Center for Counselling & Wellbeing san…" at bounding box center [67, 183] width 134 height 60
copy div "Sanaya"
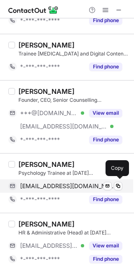
click at [80, 180] on div "sana2013jain@gmail.com Verified Send email Copy" at bounding box center [64, 185] width 113 height 13
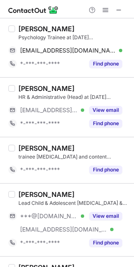
scroll to position [510, 0]
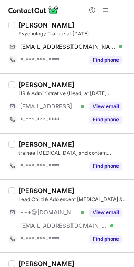
drag, startPoint x: 65, startPoint y: 213, endPoint x: 50, endPoint y: 204, distance: 17.6
click at [65, 213] on div "***@gmail.com Verified" at bounding box center [52, 213] width 64 height 8
click at [29, 190] on div "Himani Bector" at bounding box center [46, 190] width 56 height 8
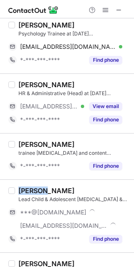
click at [29, 190] on div "Himani Bector" at bounding box center [46, 190] width 56 height 8
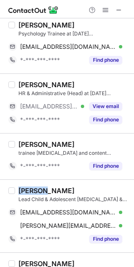
copy div "Himani"
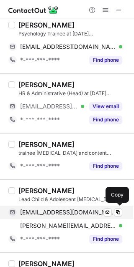
click at [46, 217] on div "himanipsy@gmail.com Verified Send email Copy" at bounding box center [64, 212] width 113 height 13
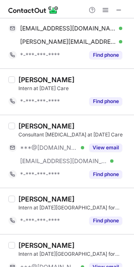
scroll to position [695, 0]
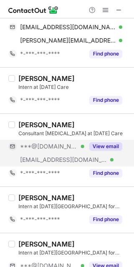
click at [40, 154] on div "***@karmacare.in Verified" at bounding box center [46, 159] width 76 height 13
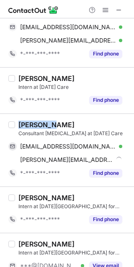
drag, startPoint x: 49, startPoint y: 126, endPoint x: 19, endPoint y: 119, distance: 30.8
click at [19, 119] on div "Dr Prerna Maheshwari Consultant Psychiatrist at Karma Care pmaheshwari95@gmail.…" at bounding box center [67, 149] width 134 height 73
copy div "Dr Prerna"
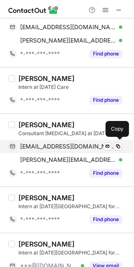
click at [60, 145] on span "pmaheshwari95@gmail.com" at bounding box center [68, 147] width 96 height 8
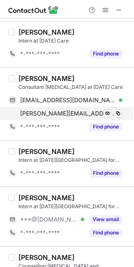
scroll to position [834, 0]
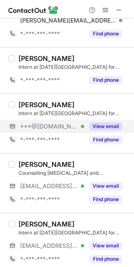
click at [70, 128] on div "***@gmail.com Verified" at bounding box center [52, 127] width 64 height 8
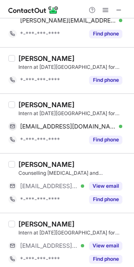
click at [34, 104] on div "Surabhi Yadav" at bounding box center [46, 105] width 56 height 8
copy div "Surabhi"
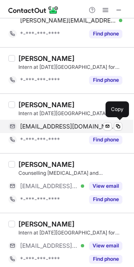
click at [53, 127] on span "surabhiy49@gmail.com" at bounding box center [68, 127] width 96 height 8
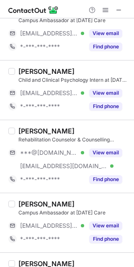
scroll to position [1159, 0]
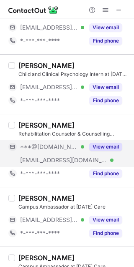
click at [71, 157] on div "***@karmacare.in Verified" at bounding box center [52, 160] width 64 height 8
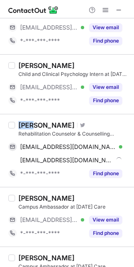
drag, startPoint x: 32, startPoint y: 124, endPoint x: 17, endPoint y: 122, distance: 15.2
click at [17, 122] on div "Abin Mathew Visit Twitter profile Rehabilitation Counselor & Counselling Psycho…" at bounding box center [71, 150] width 113 height 59
copy div "Abin"
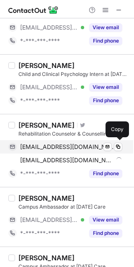
drag, startPoint x: 63, startPoint y: 147, endPoint x: 71, endPoint y: 152, distance: 9.3
click at [63, 147] on span "matabin97@gmail.com" at bounding box center [68, 147] width 96 height 8
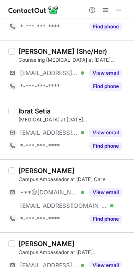
scroll to position [469, 0]
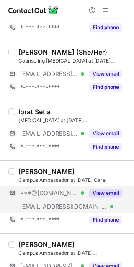
click at [69, 199] on div "***@gmail.com Verified" at bounding box center [46, 192] width 76 height 13
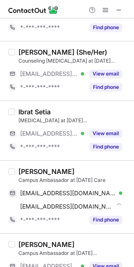
click at [23, 166] on div "Deepak Mishra Campus Ambassador at Karma Care myselfdeepak152@gmail.com Verifie…" at bounding box center [67, 196] width 134 height 73
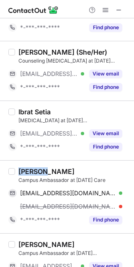
click at [23, 166] on div "Deepak Mishra Campus Ambassador at Karma Care myselfdeepak152@gmail.com Verifie…" at bounding box center [67, 196] width 134 height 73
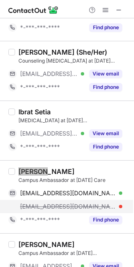
scroll to position [456, 0]
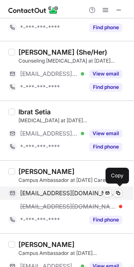
click at [59, 191] on span "myselfdeepak152@gmail.com" at bounding box center [68, 193] width 96 height 8
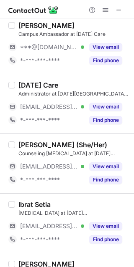
scroll to position [317, 0]
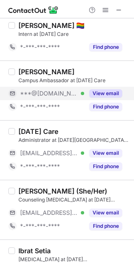
click at [48, 89] on div "***@gmail.com Verified" at bounding box center [46, 93] width 76 height 13
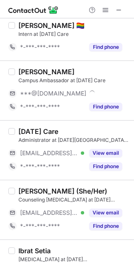
click at [32, 75] on div "Sehajjot Singh" at bounding box center [46, 72] width 56 height 8
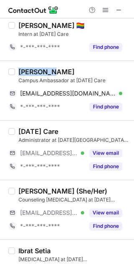
click at [32, 75] on div "Sehajjot Singh" at bounding box center [46, 72] width 56 height 8
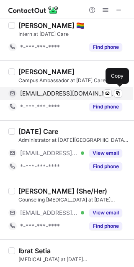
drag, startPoint x: 81, startPoint y: 95, endPoint x: 93, endPoint y: 99, distance: 11.9
click at [81, 95] on span "sehajjotsingh205@gmail.com" at bounding box center [68, 94] width 96 height 8
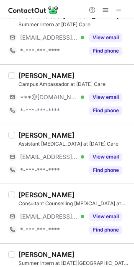
scroll to position [0, 0]
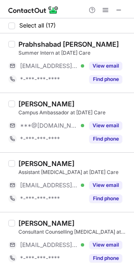
drag, startPoint x: 76, startPoint y: 124, endPoint x: 57, endPoint y: 116, distance: 21.5
click at [76, 124] on div "***@gmail.com Verified" at bounding box center [52, 126] width 64 height 8
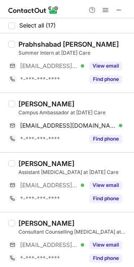
click at [28, 101] on div "Guneet Kaur" at bounding box center [46, 104] width 56 height 8
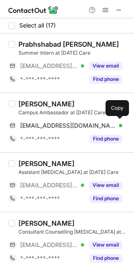
drag, startPoint x: 76, startPoint y: 122, endPoint x: 129, endPoint y: 152, distance: 61.1
click at [80, 124] on span "navneetkaurmuchhal09349@gmail.com" at bounding box center [68, 126] width 96 height 8
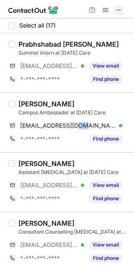
click at [119, 10] on span at bounding box center [118, 10] width 7 height 7
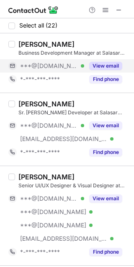
click at [68, 67] on div "***@gmail.com Verified" at bounding box center [52, 66] width 64 height 8
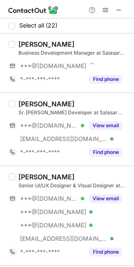
click at [33, 44] on div "shoyab khan" at bounding box center [46, 44] width 56 height 8
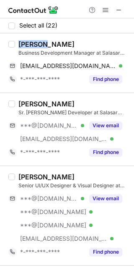
click at [33, 44] on div "shoyab khan" at bounding box center [46, 44] width 56 height 8
copy div "shoyab"
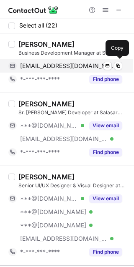
click at [62, 66] on span "shoyab54@gmail.com" at bounding box center [68, 66] width 96 height 8
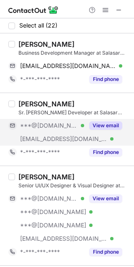
drag, startPoint x: 34, startPoint y: 142, endPoint x: 27, endPoint y: 121, distance: 21.6
click at [33, 140] on span "***@salasarcybersolutions.com" at bounding box center [63, 139] width 87 height 8
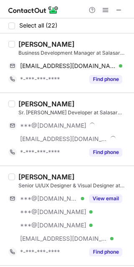
click at [27, 97] on div "Balwan Singh Sr. MERN Stack Developer at Salasar Cyber Solutions Pvt. Ltd. ***@…" at bounding box center [67, 129] width 134 height 73
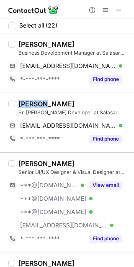
click at [27, 97] on div "Balwan Singh Sr. MERN Stack Developer at Salasar Cyber Solutions Pvt. Ltd. loba…" at bounding box center [67, 123] width 134 height 60
copy div "Balwan"
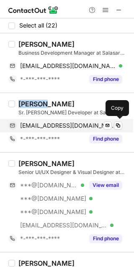
click at [65, 125] on span "lobanabalwan@gmail.com" at bounding box center [68, 126] width 96 height 8
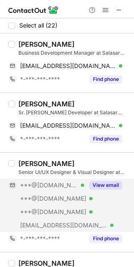
drag, startPoint x: 63, startPoint y: 192, endPoint x: 47, endPoint y: 186, distance: 16.2
click at [63, 192] on div "***@gmail.com Verified" at bounding box center [46, 198] width 76 height 13
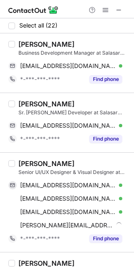
click at [25, 161] on div "Udit Jaiswal" at bounding box center [46, 163] width 56 height 8
copy div "Udit"
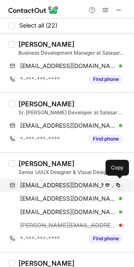
click at [87, 179] on div "uditjaiswal08@gmail.com Verified Send email Copy" at bounding box center [64, 185] width 113 height 13
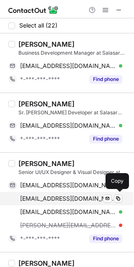
click at [49, 192] on div "uditjaiswal008@gmail.com Verified Send email Copy" at bounding box center [64, 198] width 113 height 13
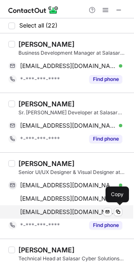
click at [79, 209] on span "uditjaiswal0008@gmail.com" at bounding box center [68, 212] width 96 height 8
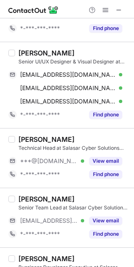
scroll to position [139, 0]
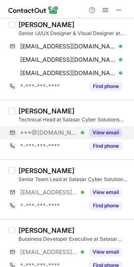
drag, startPoint x: 57, startPoint y: 128, endPoint x: 53, endPoint y: 126, distance: 4.7
click at [57, 128] on div "***@gmail.com Verified" at bounding box center [46, 132] width 76 height 13
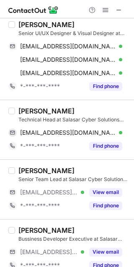
click at [28, 107] on div "Fahim Multani" at bounding box center [46, 111] width 56 height 8
copy div "Fahim"
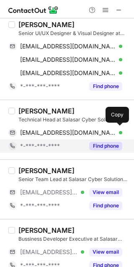
drag, startPoint x: 45, startPoint y: 132, endPoint x: 103, endPoint y: 148, distance: 59.7
click at [47, 132] on span "multanifahim@gmail.com" at bounding box center [68, 133] width 96 height 8
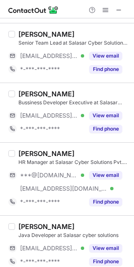
scroll to position [278, 0]
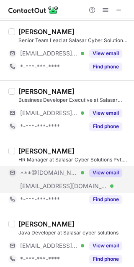
click at [71, 167] on div "***@gmail.com Verified" at bounding box center [46, 172] width 76 height 13
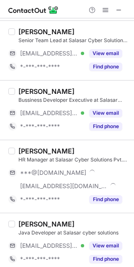
click at [38, 151] on div "Salonika Soni" at bounding box center [46, 151] width 56 height 8
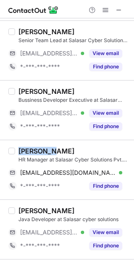
click at [38, 151] on div "Salonika Soni" at bounding box center [46, 151] width 56 height 8
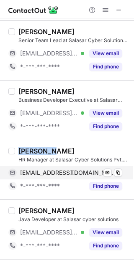
copy div "Salonika"
click at [86, 171] on span "samiyasoni00@gmail.com" at bounding box center [68, 173] width 96 height 8
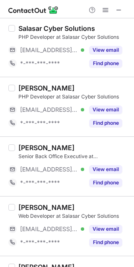
scroll to position [834, 0]
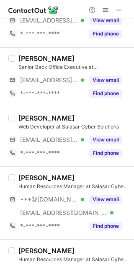
drag, startPoint x: 63, startPoint y: 207, endPoint x: 38, endPoint y: 186, distance: 32.9
click at [61, 206] on div "***@salasarcybersolutions.com Verified" at bounding box center [46, 212] width 76 height 13
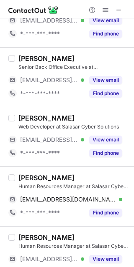
click at [32, 178] on div "Ayushi khandelwal" at bounding box center [46, 178] width 56 height 8
copy div "Ayushi"
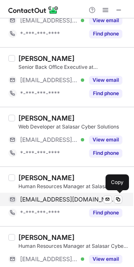
click at [82, 203] on span "hrscs2637@gmail.com" at bounding box center [68, 200] width 96 height 8
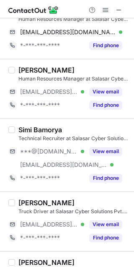
scroll to position [1066, 0]
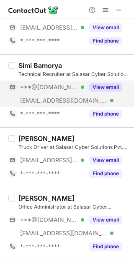
click at [79, 91] on div "***@gmail.com Verified" at bounding box center [52, 87] width 64 height 8
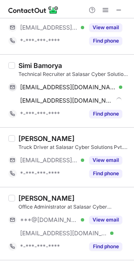
click at [27, 64] on div "Simi Bamorya" at bounding box center [39, 65] width 43 height 8
click at [28, 65] on div "Simi Bamorya" at bounding box center [39, 65] width 43 height 8
copy div "Simi"
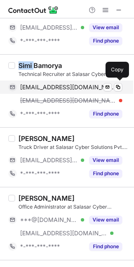
click at [57, 84] on span "technicalrecruitersimi@gmail.com" at bounding box center [68, 87] width 96 height 8
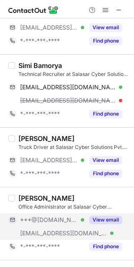
drag, startPoint x: 80, startPoint y: 232, endPoint x: 72, endPoint y: 222, distance: 12.4
click at [80, 231] on span "***@salasarcybersolutions.com" at bounding box center [63, 233] width 87 height 8
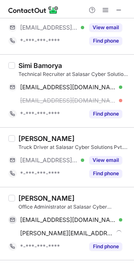
click at [29, 196] on div "Harshita Ranawat" at bounding box center [46, 198] width 56 height 8
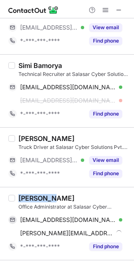
click at [29, 196] on div "Harshita Ranawat" at bounding box center [46, 198] width 56 height 8
copy div "Harshita"
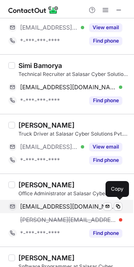
click at [54, 204] on span "harshitaranawat0222@gmail.com" at bounding box center [68, 207] width 96 height 8
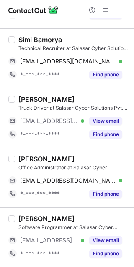
scroll to position [1092, 0]
click at [121, 13] on span at bounding box center [118, 10] width 7 height 7
